Goal: Information Seeking & Learning: Learn about a topic

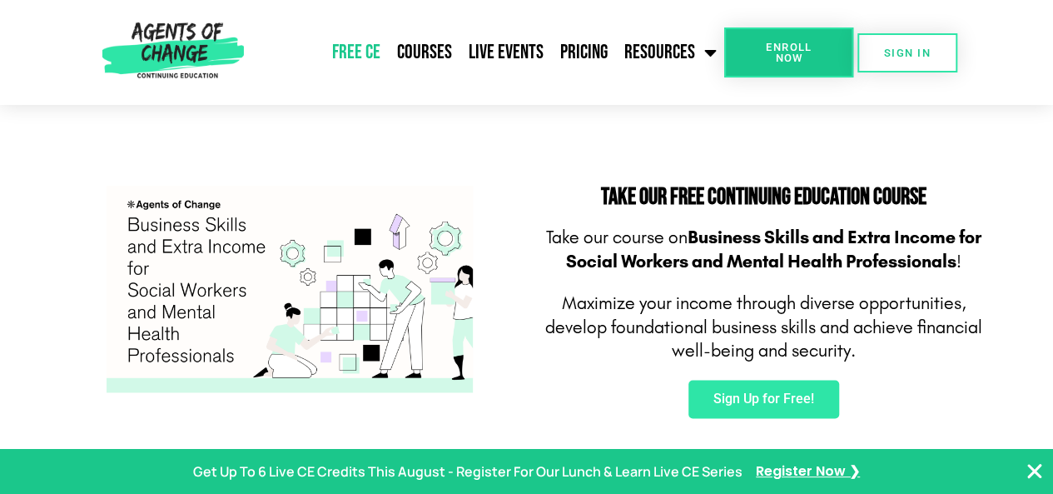
scroll to position [988, 0]
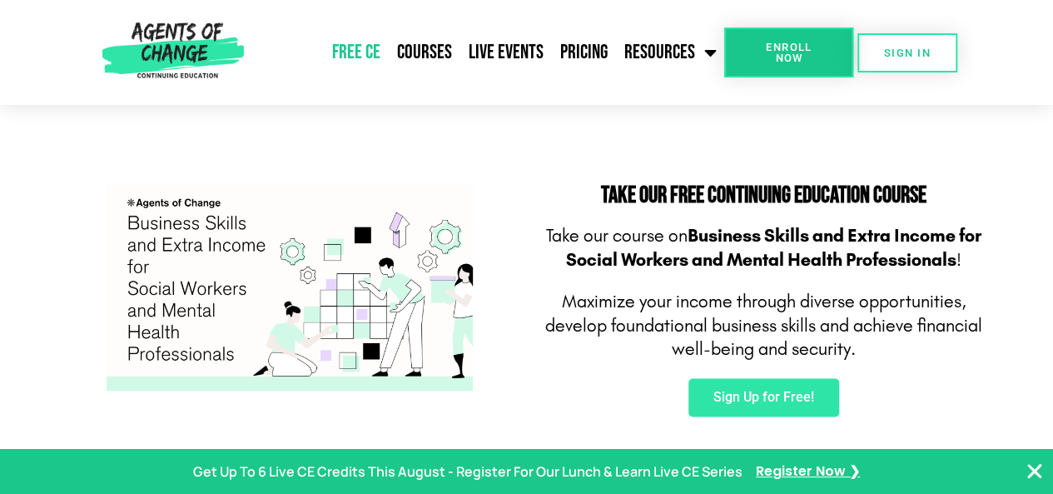
click at [485, 309] on link at bounding box center [290, 287] width 458 height 206
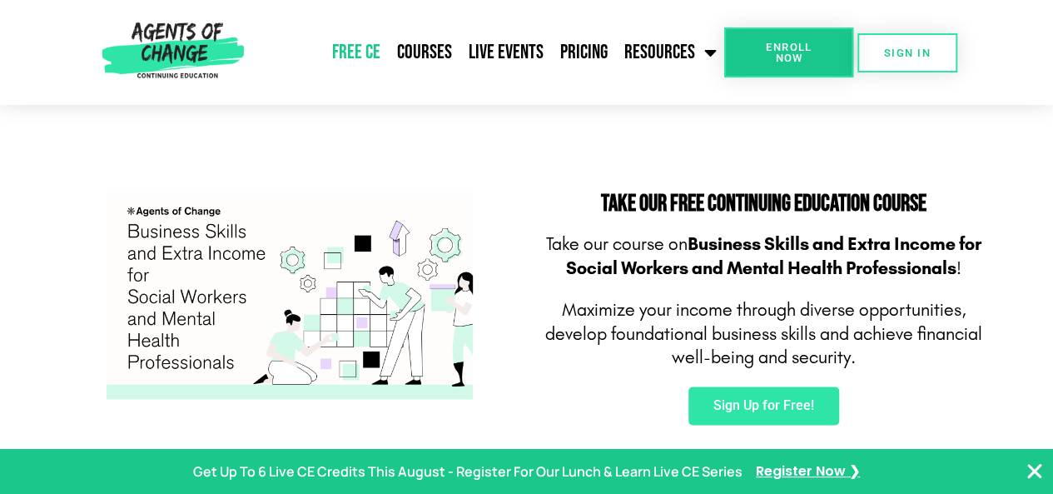
scroll to position [991, 0]
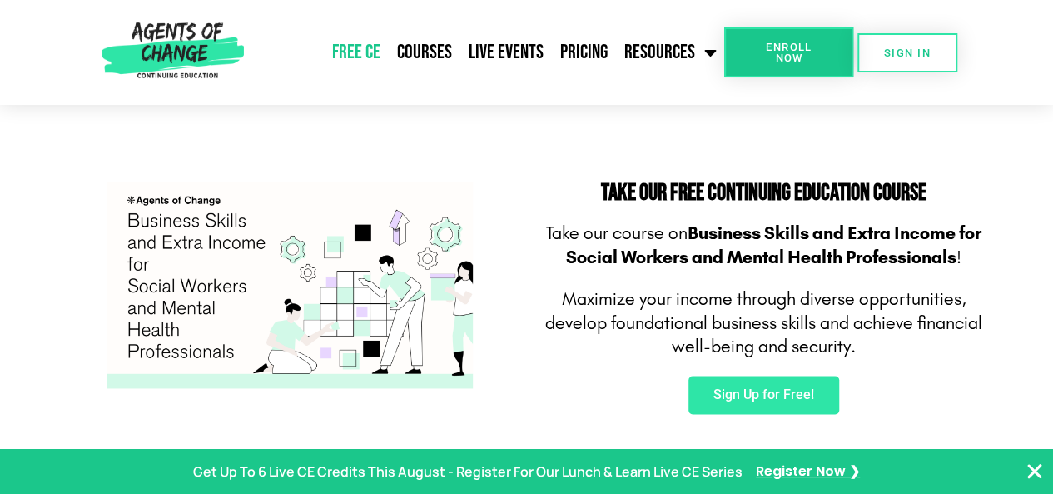
click at [659, 193] on h2 "Take Our FREE Continuing Education Course" at bounding box center [764, 192] width 458 height 23
click at [342, 295] on img at bounding box center [290, 284] width 366 height 206
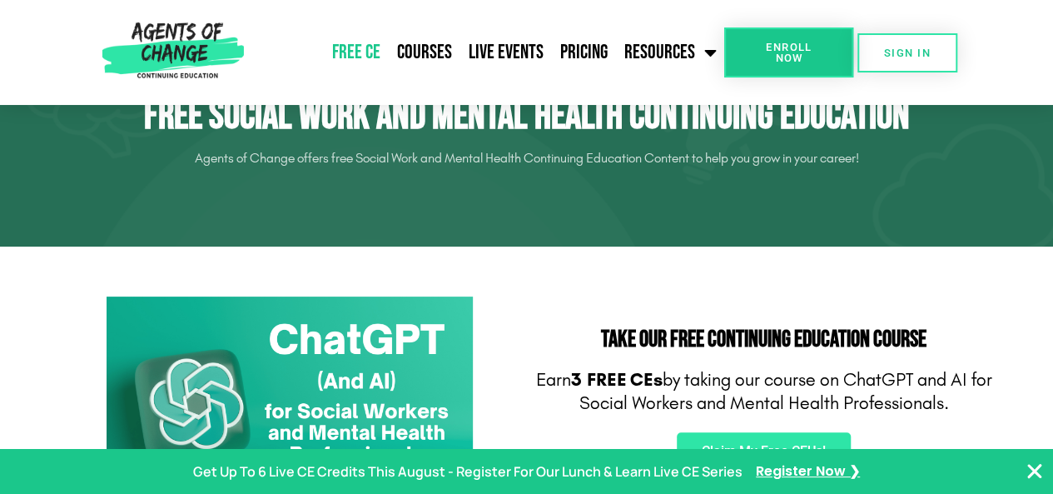
scroll to position [0, 0]
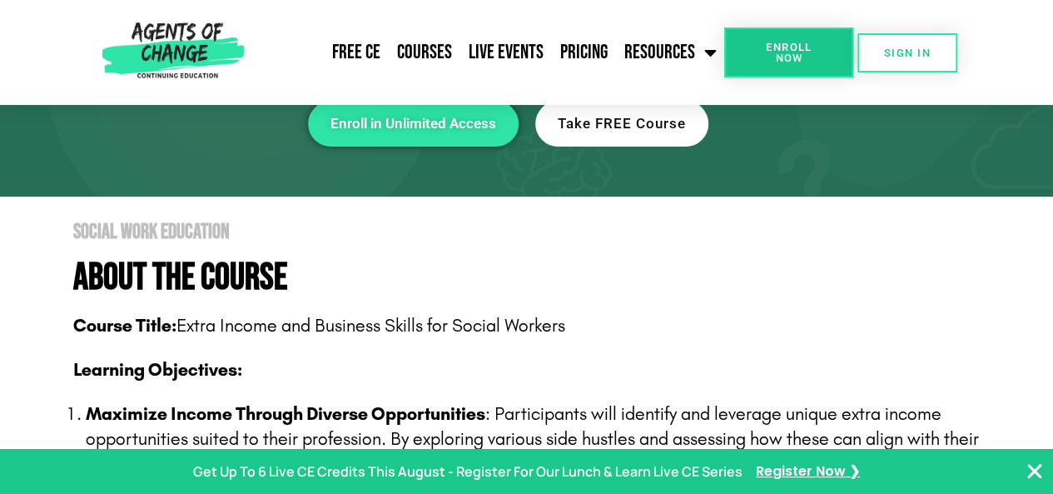
scroll to position [174, 0]
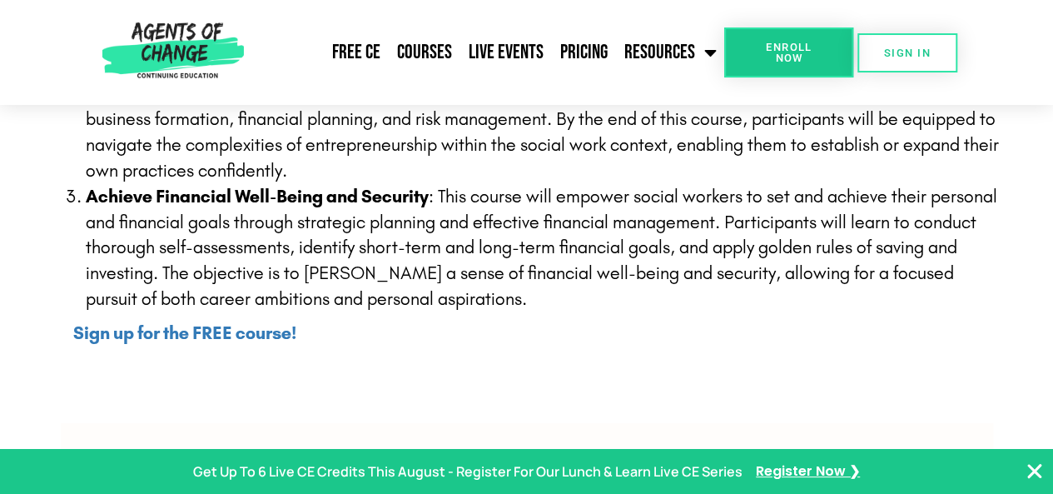
scroll to position [566, 0]
